Goal: Transaction & Acquisition: Purchase product/service

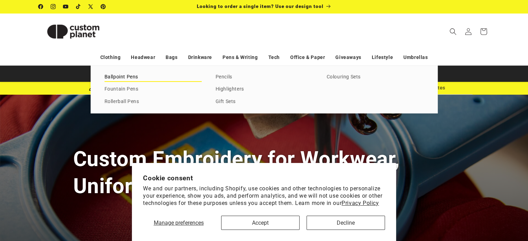
click at [112, 79] on link "Ballpoint Pens" at bounding box center [152, 77] width 97 height 9
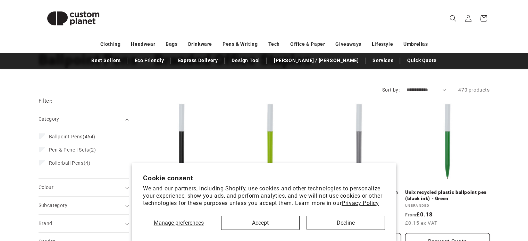
scroll to position [69, 0]
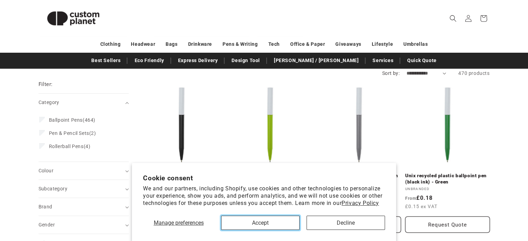
click at [259, 221] on button "Accept" at bounding box center [260, 223] width 78 height 14
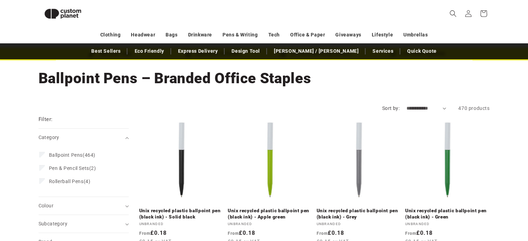
scroll to position [94, 0]
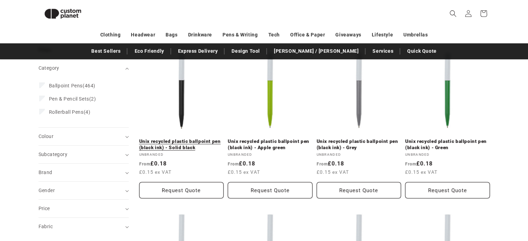
click at [170, 138] on link "Unix recycled plastic ballpoint pen (black ink) - Solid black" at bounding box center [181, 144] width 85 height 12
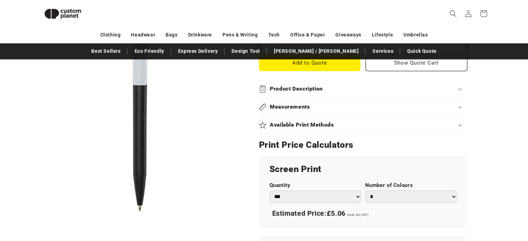
scroll to position [372, 0]
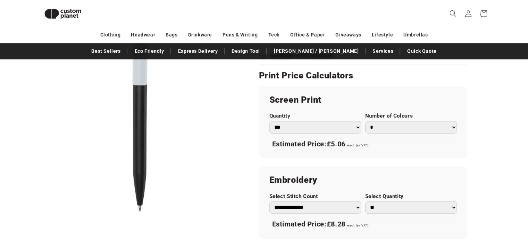
click at [318, 122] on select "*** *** *** **** **** **** ***** *****" at bounding box center [315, 127] width 92 height 12
select select "***"
click at [269, 121] on select "*** *** *** **** **** **** ***** *****" at bounding box center [315, 127] width 92 height 12
click at [448, 128] on select "* * * * * * *" at bounding box center [411, 127] width 92 height 12
select select "*"
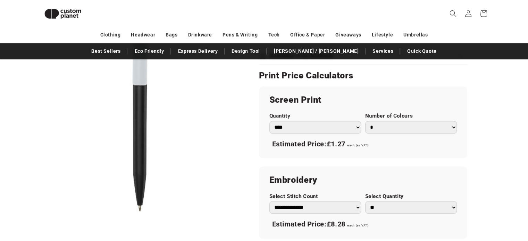
click at [365, 121] on select "* * * * * * *" at bounding box center [411, 127] width 92 height 12
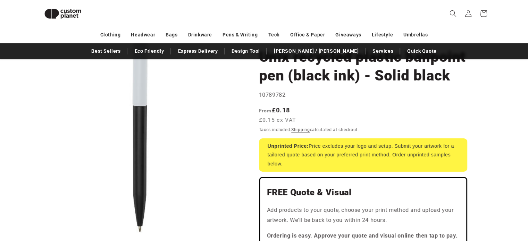
scroll to position [25, 0]
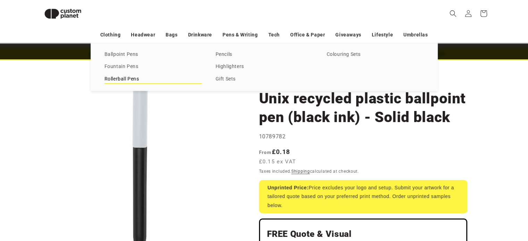
click at [130, 76] on link "Rollerball Pens" at bounding box center [152, 79] width 97 height 9
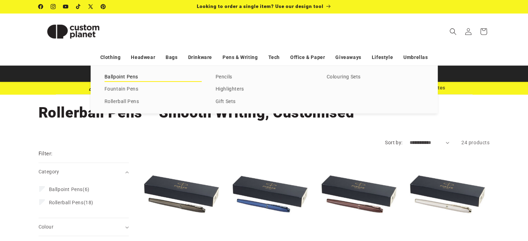
click at [129, 76] on link "Ballpoint Pens" at bounding box center [152, 77] width 97 height 9
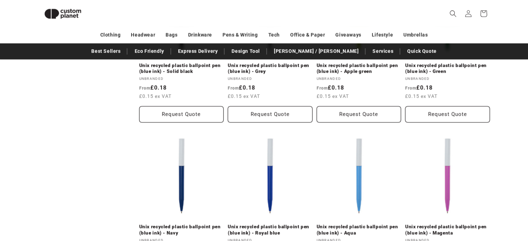
scroll to position [789, 0]
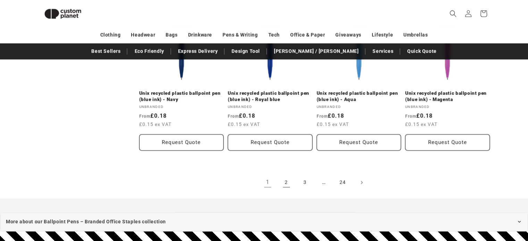
click at [286, 182] on link "2" at bounding box center [286, 182] width 15 height 15
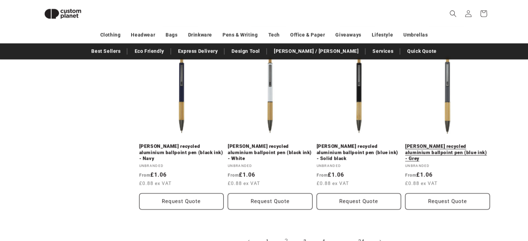
scroll to position [789, 0]
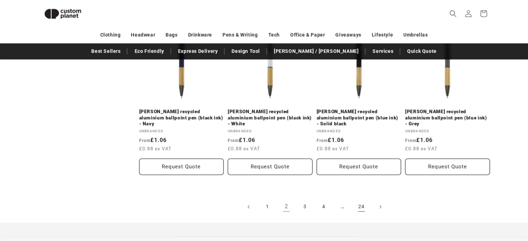
click at [360, 207] on link "24" at bounding box center [361, 206] width 15 height 15
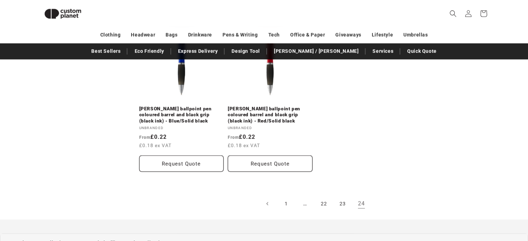
scroll to position [511, 0]
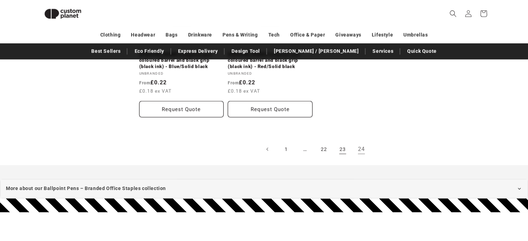
click at [340, 151] on link "23" at bounding box center [342, 149] width 15 height 15
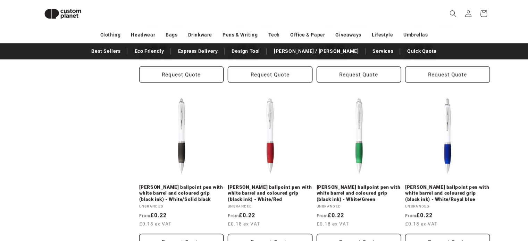
scroll to position [928, 0]
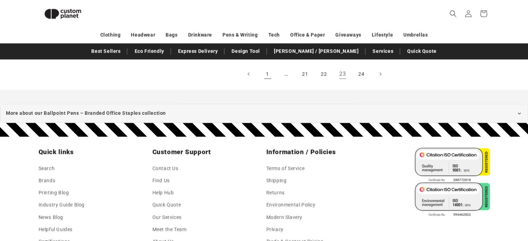
click at [269, 69] on link "1" at bounding box center [267, 73] width 15 height 15
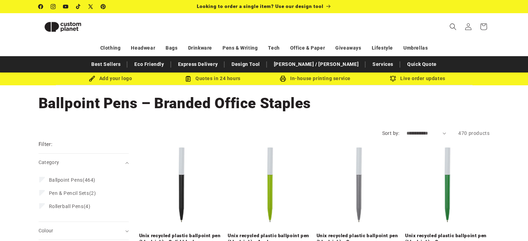
click at [179, 233] on link "Unix recycled plastic ballpoint pen (black ink) - Solid black" at bounding box center [181, 239] width 85 height 12
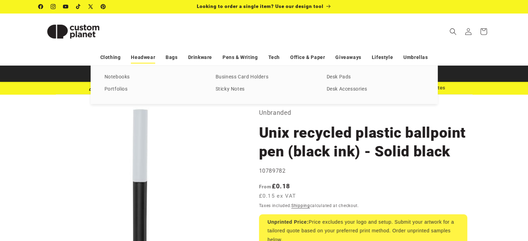
drag, startPoint x: 130, startPoint y: 77, endPoint x: 133, endPoint y: 63, distance: 14.6
click at [130, 77] on link "Notebooks" at bounding box center [152, 77] width 97 height 9
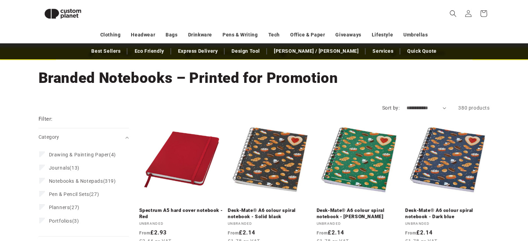
scroll to position [95, 0]
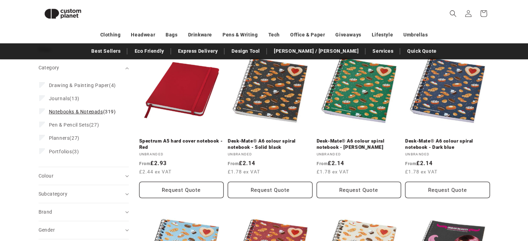
click at [93, 112] on span "Notebooks & Notepads" at bounding box center [76, 112] width 54 height 6
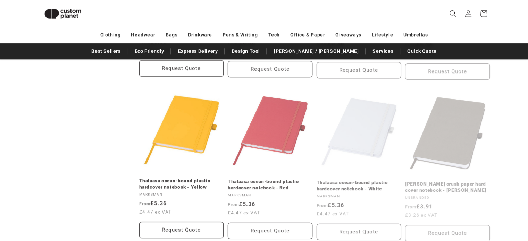
scroll to position [789, 0]
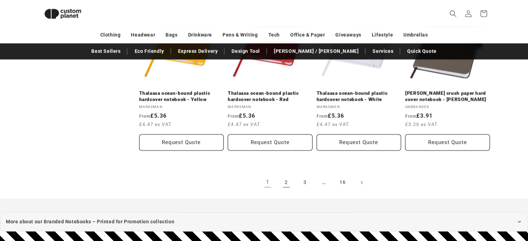
click at [287, 180] on link "2" at bounding box center [286, 182] width 15 height 15
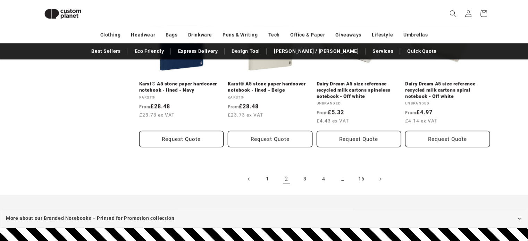
scroll to position [823, 0]
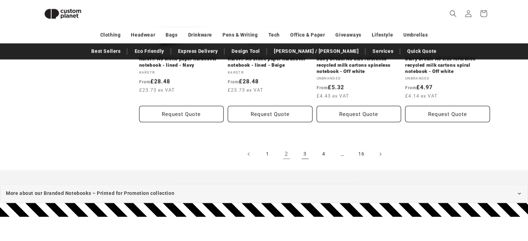
click at [310, 157] on link "3" at bounding box center [304, 153] width 15 height 15
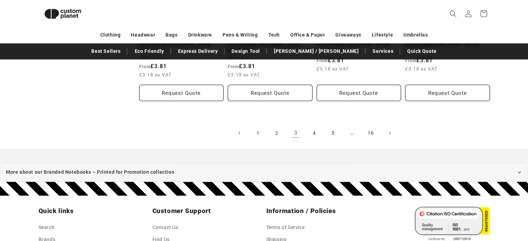
scroll to position [893, 0]
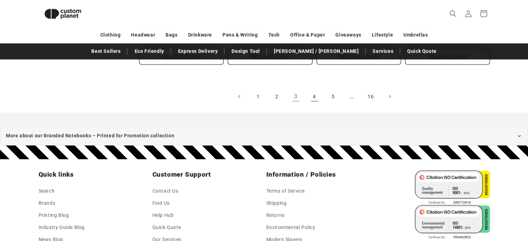
click at [316, 95] on link "4" at bounding box center [314, 96] width 15 height 15
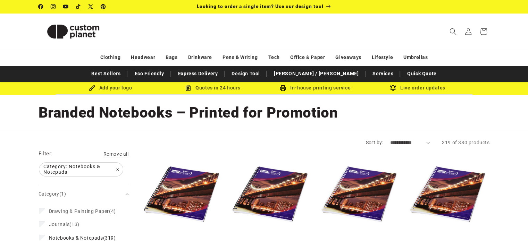
scroll to position [43, 0]
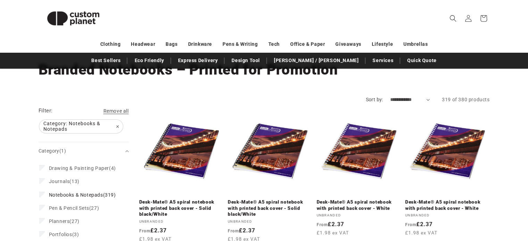
click at [390, 101] on select "**********" at bounding box center [410, 99] width 40 height 7
select select "**********"
click at [390, 96] on select "**********" at bounding box center [410, 99] width 40 height 7
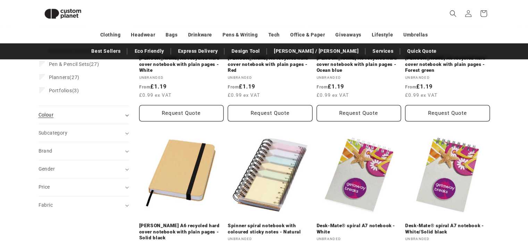
scroll to position [207, 0]
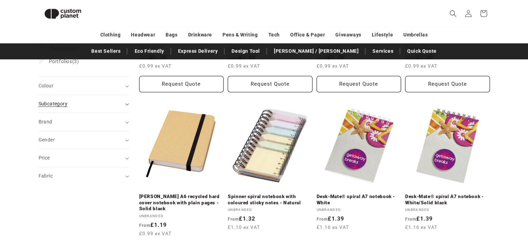
click at [84, 107] on div "Subcategory (0)" at bounding box center [81, 103] width 84 height 7
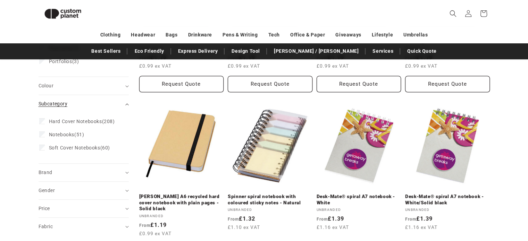
click at [84, 107] on div "Subcategory (0)" at bounding box center [81, 103] width 84 height 7
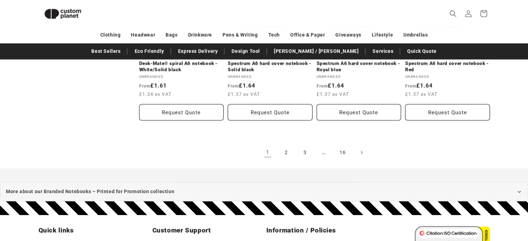
scroll to position [901, 0]
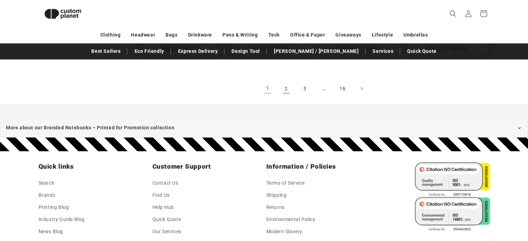
click at [282, 86] on link "2" at bounding box center [286, 88] width 15 height 15
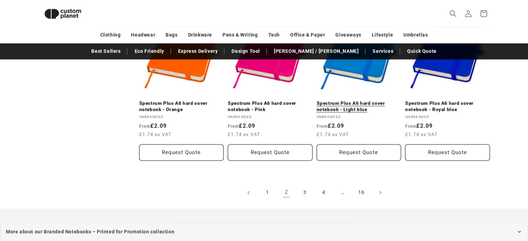
scroll to position [754, 0]
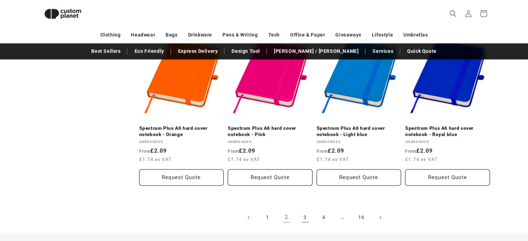
click at [304, 212] on link "3" at bounding box center [304, 217] width 15 height 15
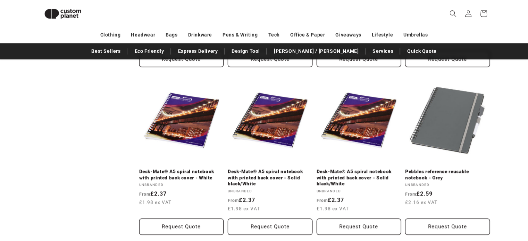
scroll to position [788, 0]
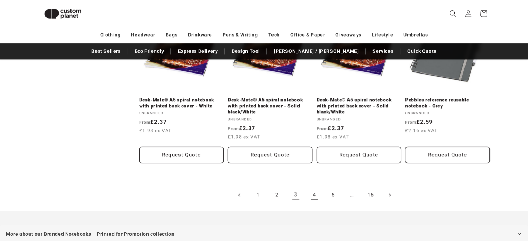
click at [311, 197] on link "4" at bounding box center [314, 194] width 15 height 15
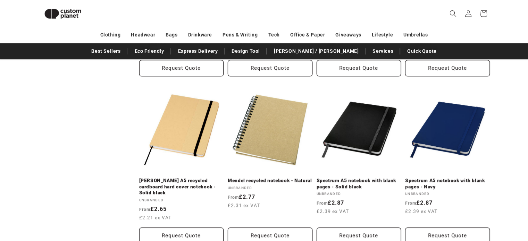
scroll to position [407, 0]
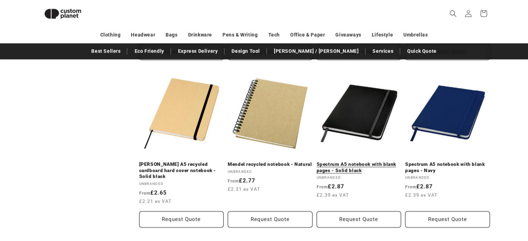
click at [352, 161] on link "Spectrum A5 notebook with blank pages - Solid black" at bounding box center [358, 167] width 85 height 12
